Goal: Task Accomplishment & Management: Complete application form

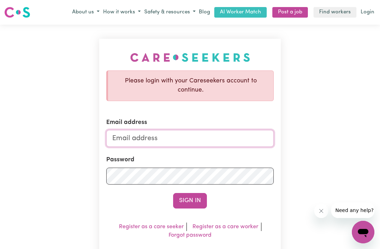
click at [140, 135] on input "Email address" at bounding box center [189, 138] width 167 height 17
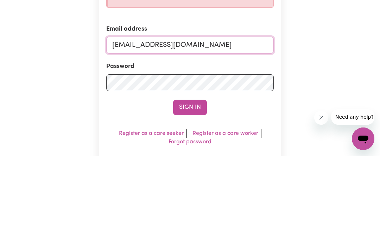
type input "[EMAIL_ADDRESS][DOMAIN_NAME]"
click at [340, 103] on div "Please login with your Careseekers account to continue. Email address [EMAIL_AD…" at bounding box center [190, 162] width 380 height 275
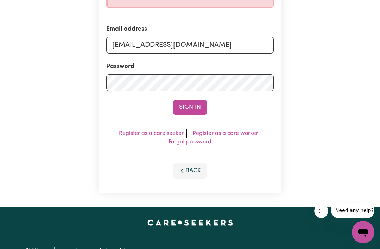
click at [197, 109] on button "Sign In" at bounding box center [190, 107] width 34 height 15
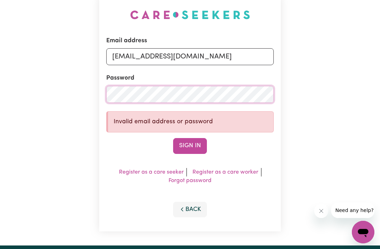
scroll to position [42, 0]
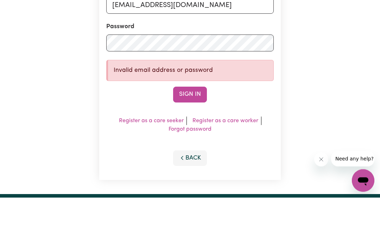
click at [197, 138] on button "Sign In" at bounding box center [190, 145] width 34 height 15
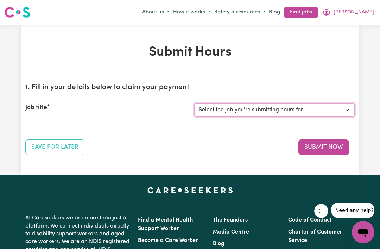
click at [339, 115] on select "Select the job you're submitting hours for..." at bounding box center [274, 109] width 160 height 13
click at [347, 107] on select "Select the job you're submitting hours for..." at bounding box center [274, 109] width 160 height 13
click at [344, 115] on select "Select the job you're submitting hours for..." at bounding box center [274, 109] width 160 height 13
click at [342, 74] on div "Submit Hours 1. Fill in your details below to claim your payment Job title Sele…" at bounding box center [190, 99] width 338 height 110
click at [76, 148] on button "Save for Later" at bounding box center [54, 146] width 59 height 15
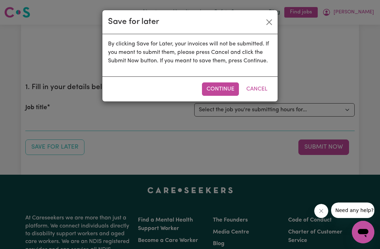
click at [221, 88] on button "Continue" at bounding box center [220, 88] width 37 height 13
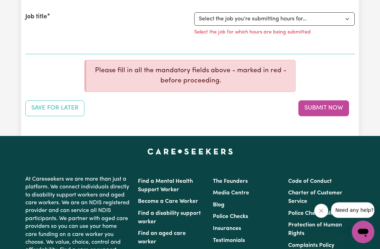
scroll to position [101, 0]
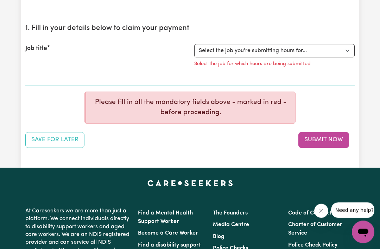
click at [68, 144] on button "Save for Later" at bounding box center [54, 139] width 59 height 15
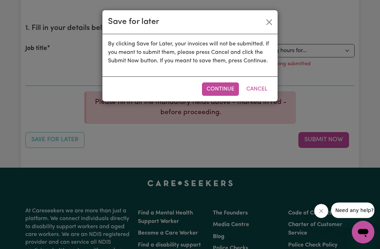
click at [260, 94] on button "Cancel" at bounding box center [257, 88] width 30 height 13
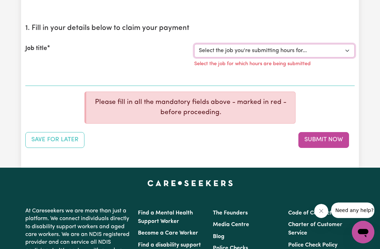
click at [345, 49] on select "Select the job you're submitting hours for..." at bounding box center [274, 50] width 160 height 13
click at [306, 66] on p "Select the job for which hours are being submitted" at bounding box center [252, 64] width 116 height 8
click at [306, 65] on p "Select the job for which hours are being submitted" at bounding box center [252, 64] width 116 height 8
click at [292, 71] on div "Job title Select the job you're submitting hours for... Select the job for whic…" at bounding box center [189, 58] width 329 height 44
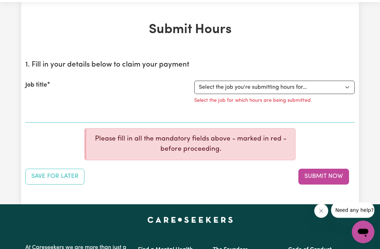
scroll to position [0, 0]
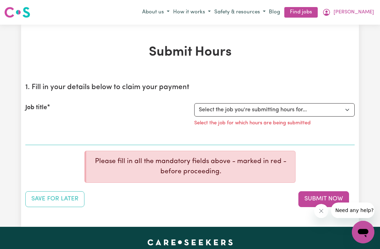
click at [368, 10] on span "[PERSON_NAME]" at bounding box center [354, 12] width 40 height 8
click at [355, 38] on link "My Dashboard" at bounding box center [348, 39] width 56 height 13
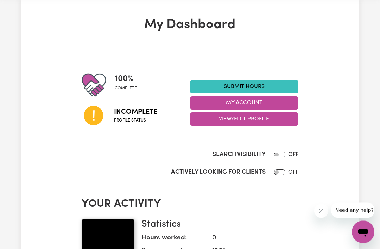
scroll to position [27, 0]
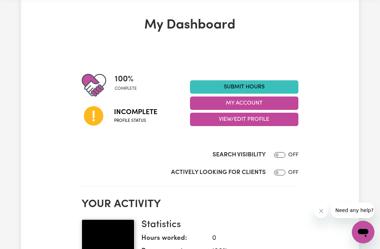
click at [286, 119] on button "View/Edit Profile" at bounding box center [244, 119] width 108 height 13
